Goal: Information Seeking & Learning: Learn about a topic

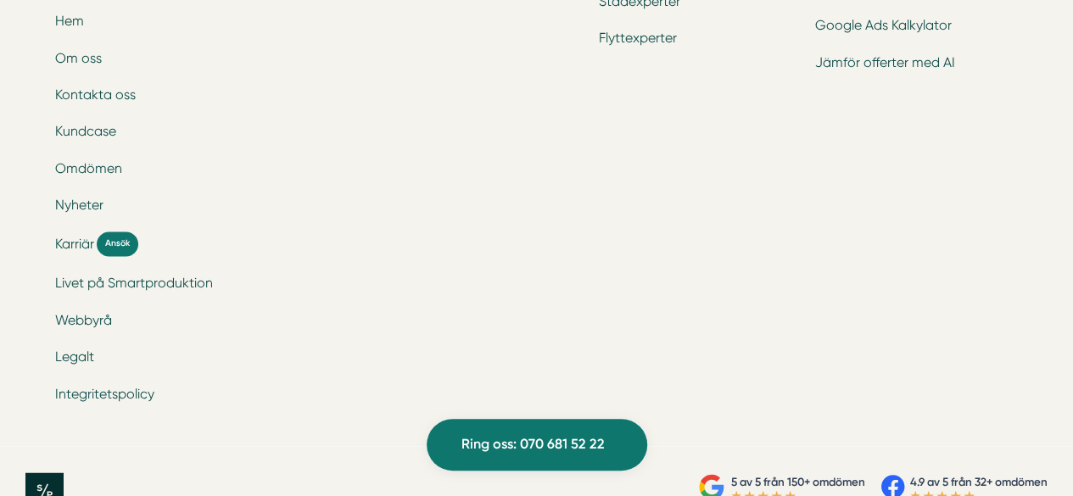
scroll to position [7672, 0]
click at [73, 249] on span "Karriär" at bounding box center [74, 243] width 39 height 20
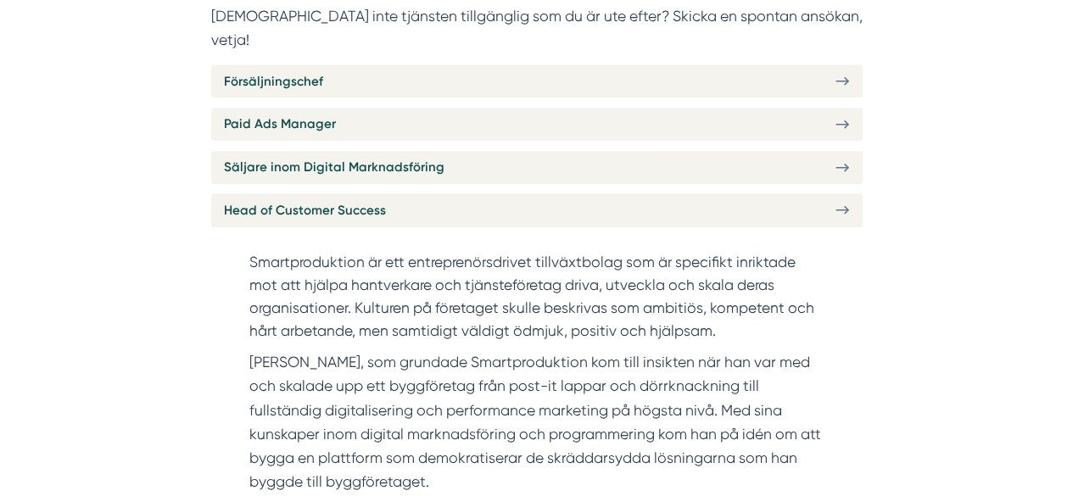
scroll to position [697, 0]
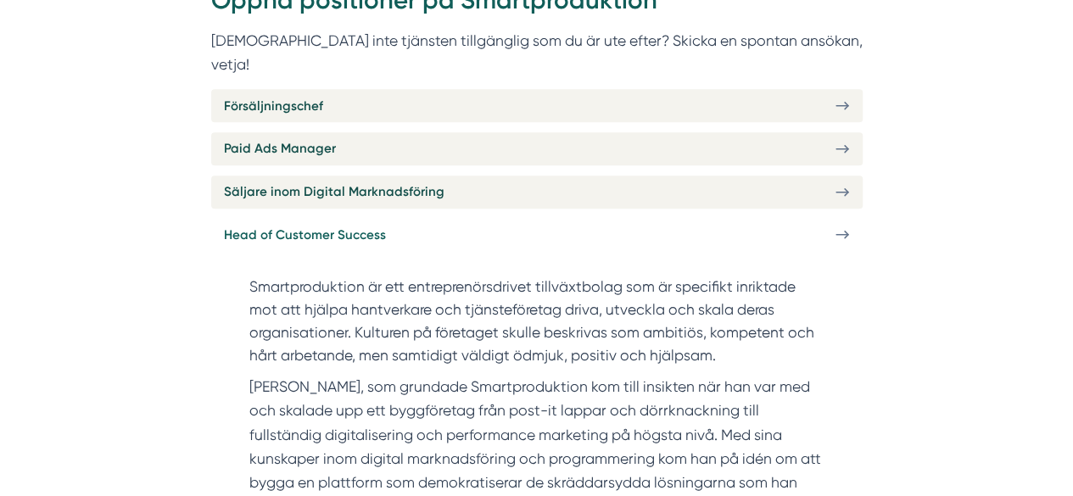
click at [497, 218] on link "Head of Customer Success" at bounding box center [537, 234] width 652 height 33
